Goal: Information Seeking & Learning: Learn about a topic

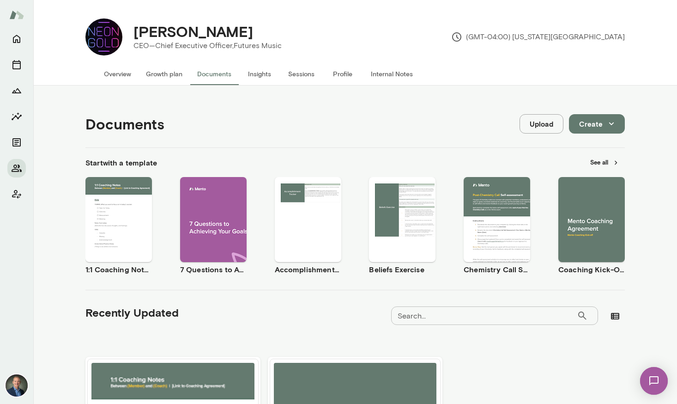
click at [311, 74] on button "Sessions" at bounding box center [301, 74] width 42 height 22
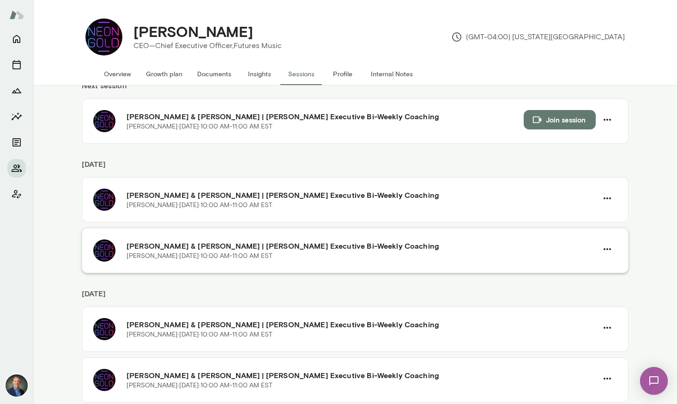
scroll to position [55, 0]
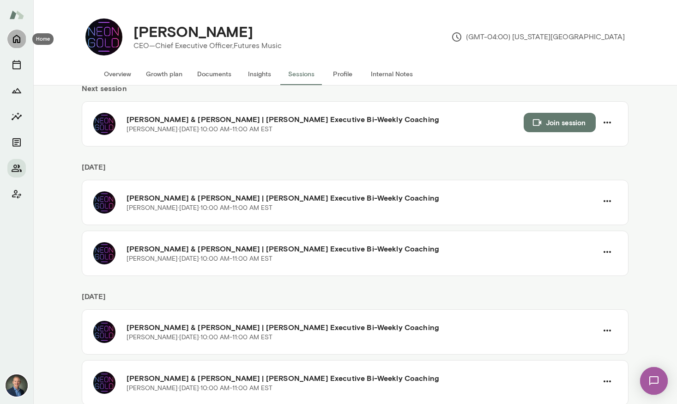
click at [19, 44] on icon "Home" at bounding box center [16, 38] width 11 height 11
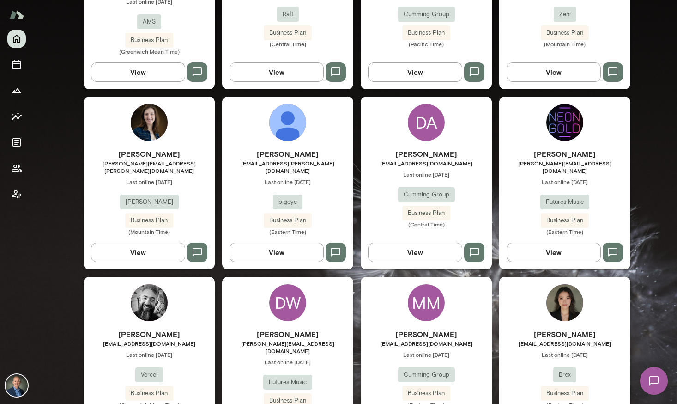
scroll to position [735, 0]
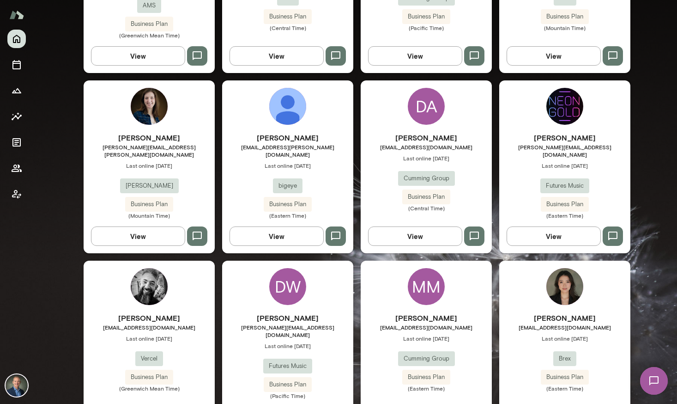
click at [246, 170] on div "Drew Stark drew.stark@bigeye.com Last online August 14 bigeye Business Plan (Ea…" at bounding box center [287, 175] width 131 height 87
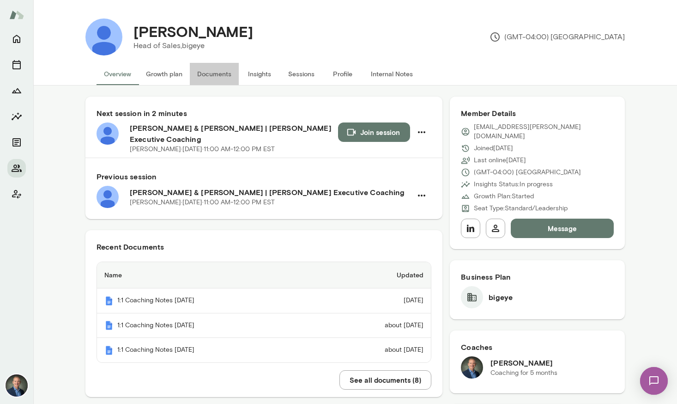
click at [226, 75] on button "Documents" at bounding box center [214, 74] width 49 height 22
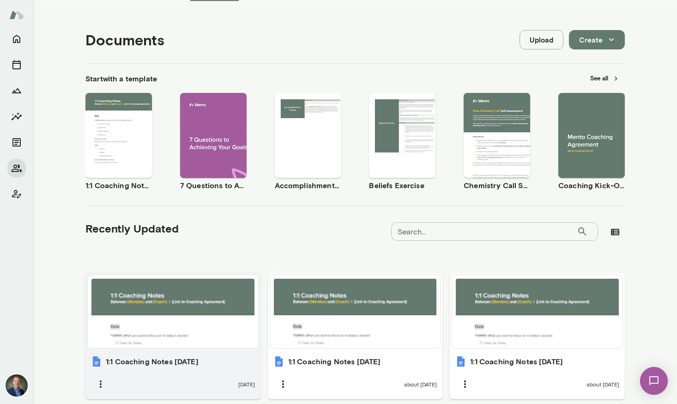
scroll to position [90, 0]
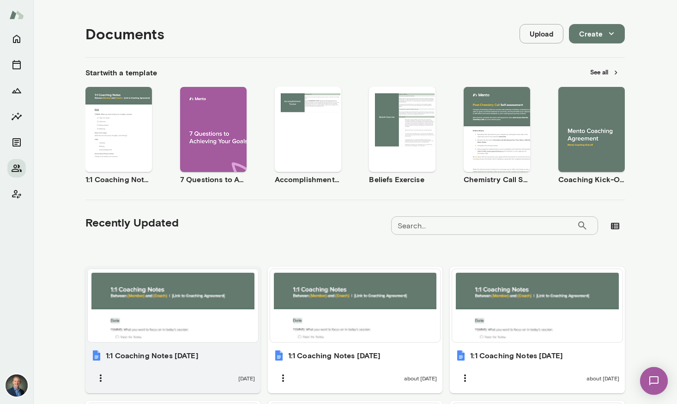
click at [197, 358] on h6 "1:1 Coaching Notes August 14, 2025" at bounding box center [152, 355] width 93 height 11
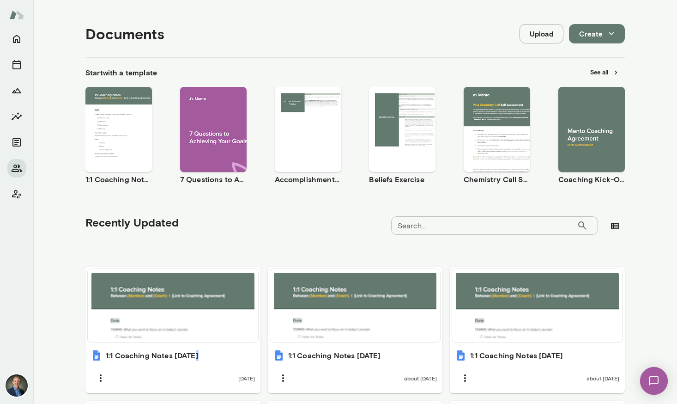
scroll to position [0, 0]
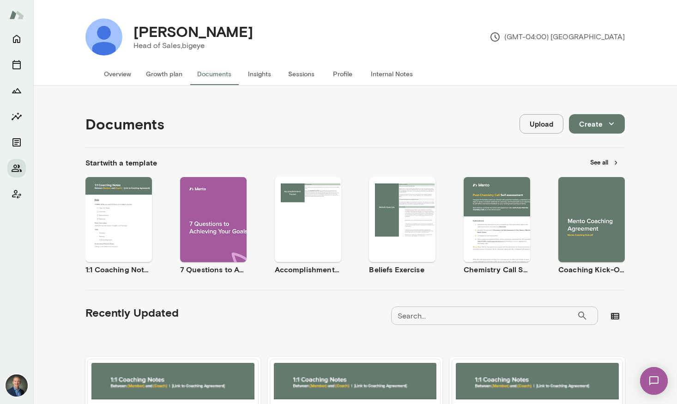
click at [261, 74] on button "Insights" at bounding box center [260, 74] width 42 height 22
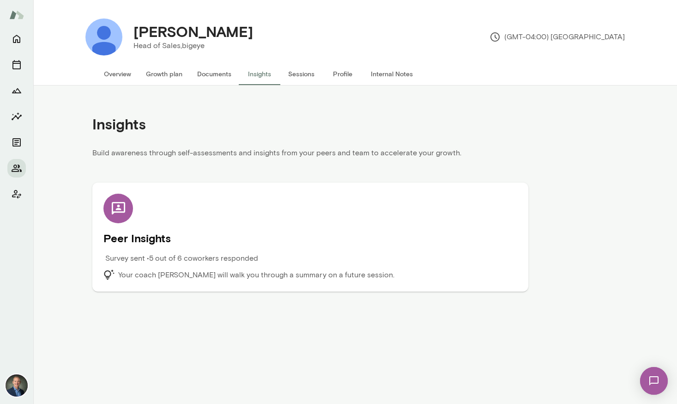
click at [171, 274] on p "Your coach [PERSON_NAME] will walk you through a summary on a future session." at bounding box center [256, 274] width 276 height 11
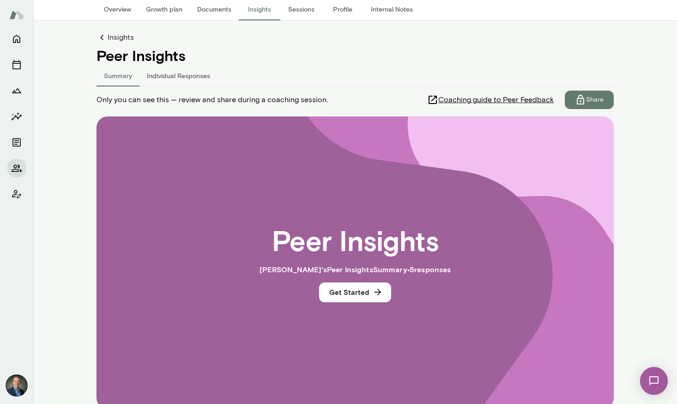
scroll to position [117, 0]
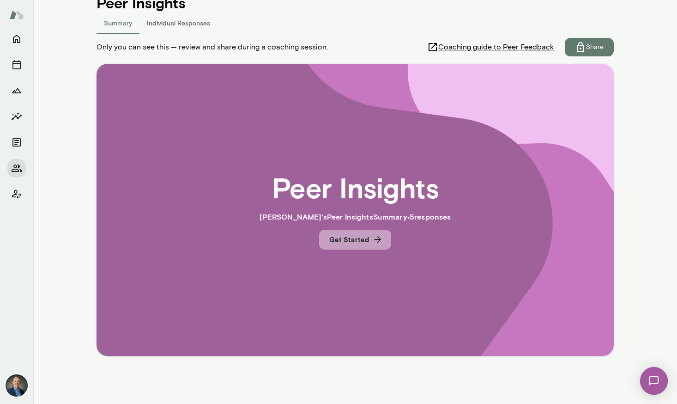
click at [345, 242] on button "Get Started" at bounding box center [355, 239] width 72 height 19
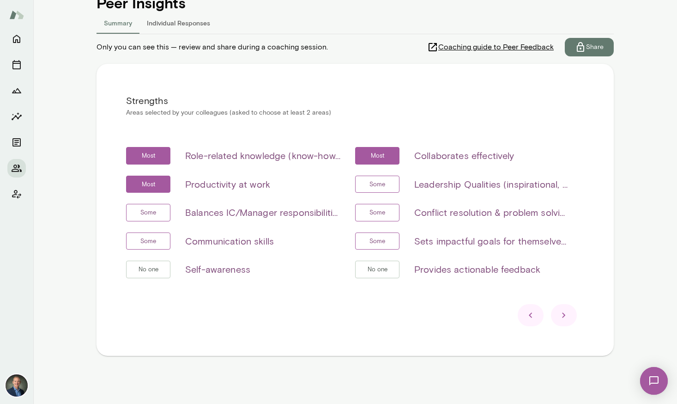
click at [567, 311] on icon at bounding box center [564, 315] width 11 height 11
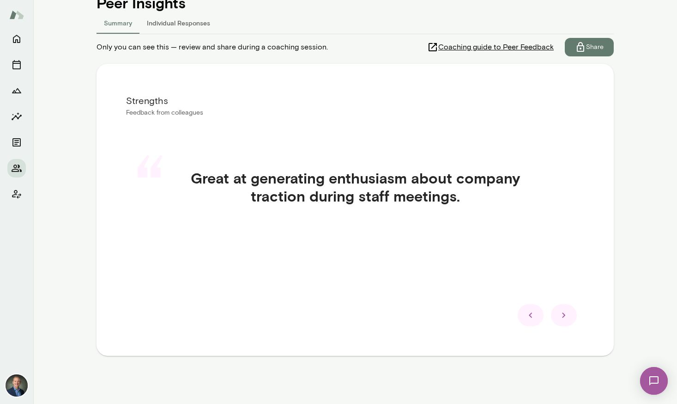
click at [567, 311] on icon at bounding box center [564, 315] width 11 height 11
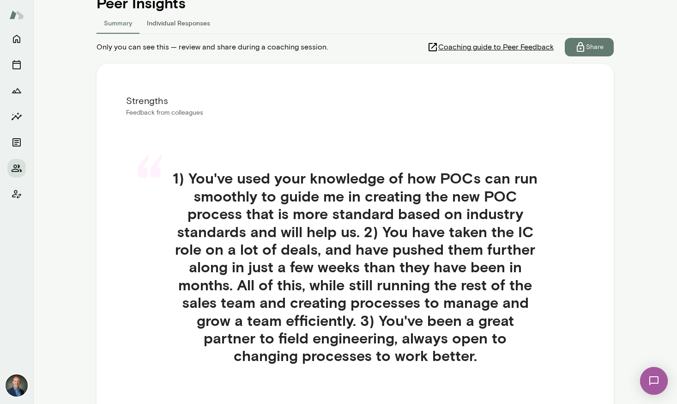
click at [567, 311] on div "“ 1) You've used your knowledge of how POCs can run smoothly to guide me in cre…" at bounding box center [355, 278] width 458 height 262
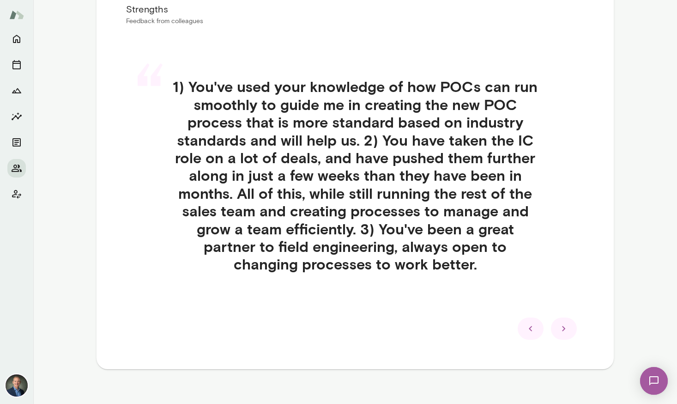
scroll to position [222, 0]
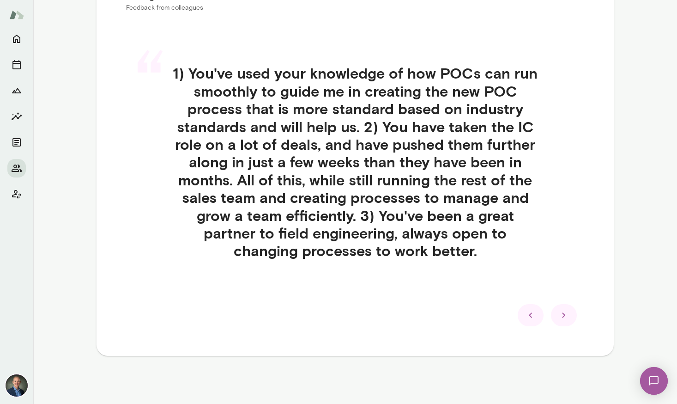
click at [566, 317] on icon at bounding box center [564, 315] width 11 height 11
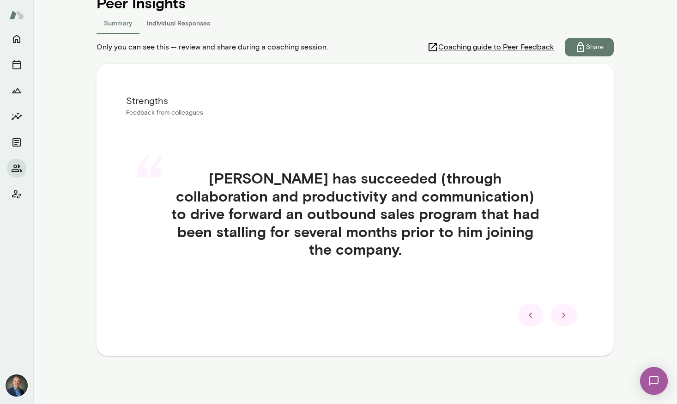
scroll to position [117, 0]
click at [566, 317] on icon at bounding box center [564, 315] width 11 height 11
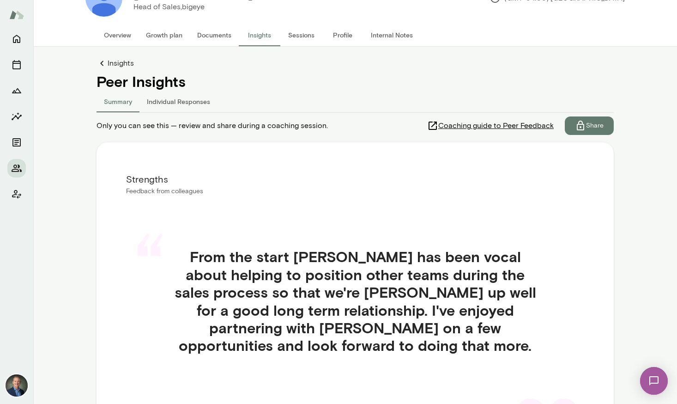
scroll to position [0, 0]
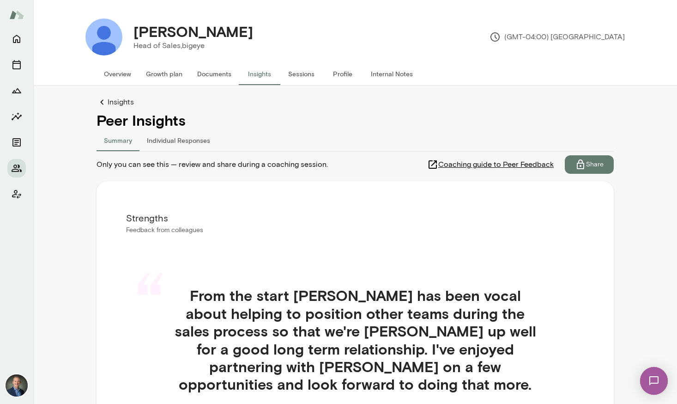
click at [113, 139] on button "Summary" at bounding box center [118, 140] width 43 height 22
click at [118, 104] on link "Insights" at bounding box center [356, 102] width 518 height 11
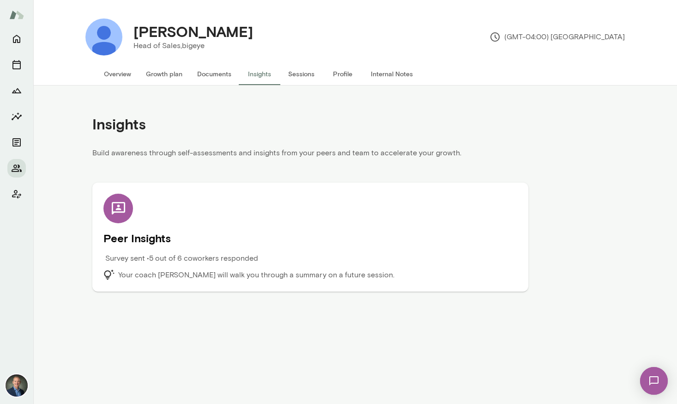
click at [144, 270] on p "Your coach [PERSON_NAME] will walk you through a summary on a future session." at bounding box center [256, 274] width 276 height 11
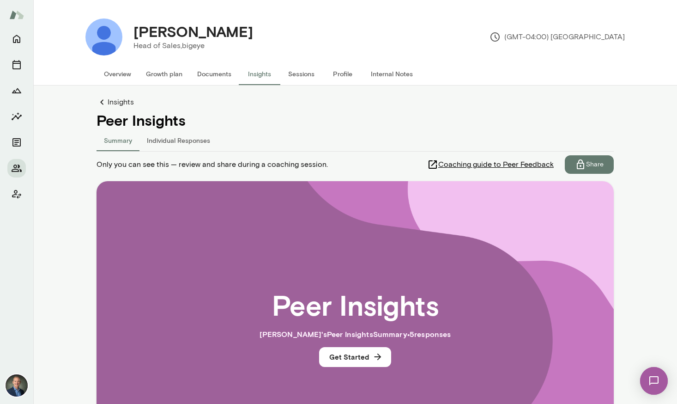
click at [186, 140] on button "Individual Responses" at bounding box center [179, 140] width 78 height 22
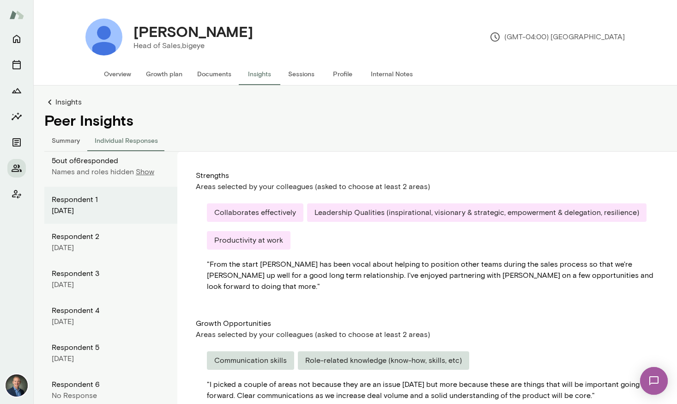
click at [51, 99] on icon at bounding box center [49, 102] width 11 height 11
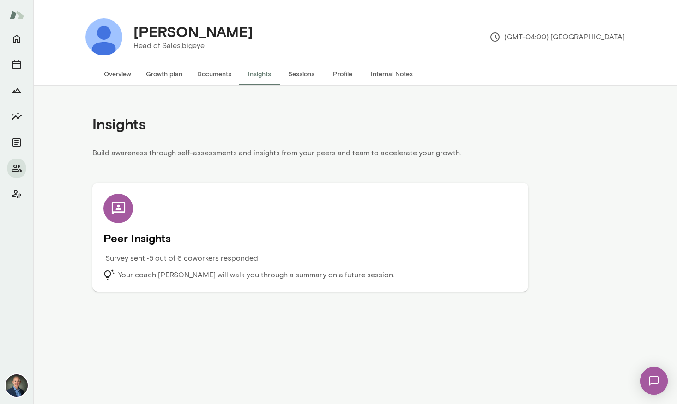
click at [441, 257] on div "Peer Insights Survey sent • 5 out of 6 coworkers responded Your coach [PERSON_N…" at bounding box center [311, 237] width 414 height 87
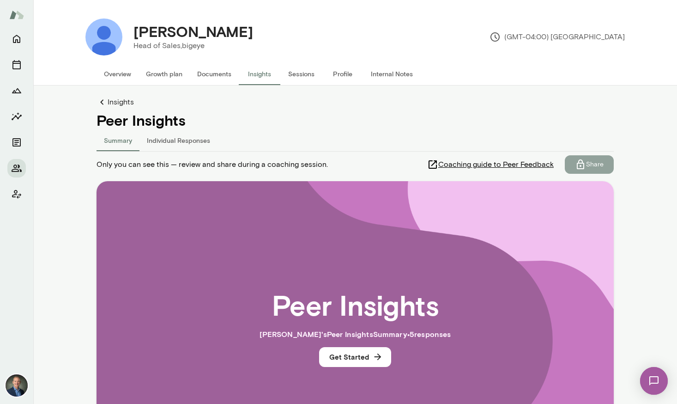
click at [594, 166] on p "Share" at bounding box center [595, 164] width 18 height 9
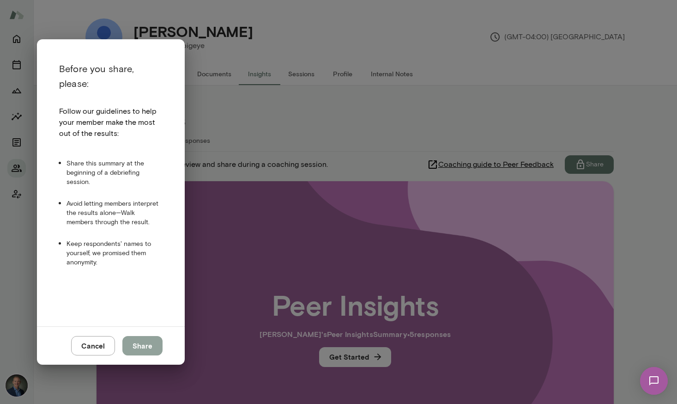
click at [158, 348] on button "Share" at bounding box center [142, 345] width 40 height 19
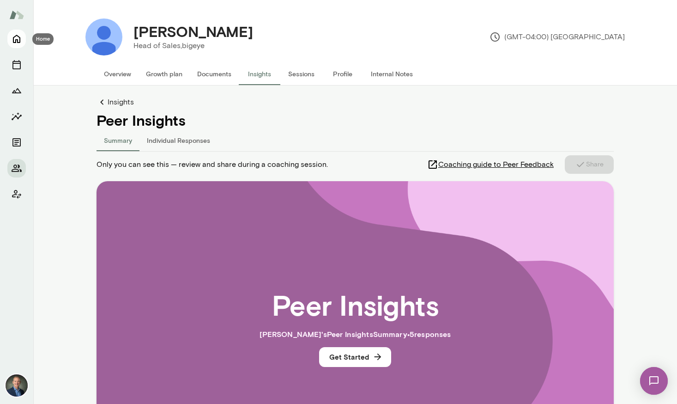
click at [19, 39] on icon "Home" at bounding box center [16, 39] width 7 height 8
